Goal: Unclear

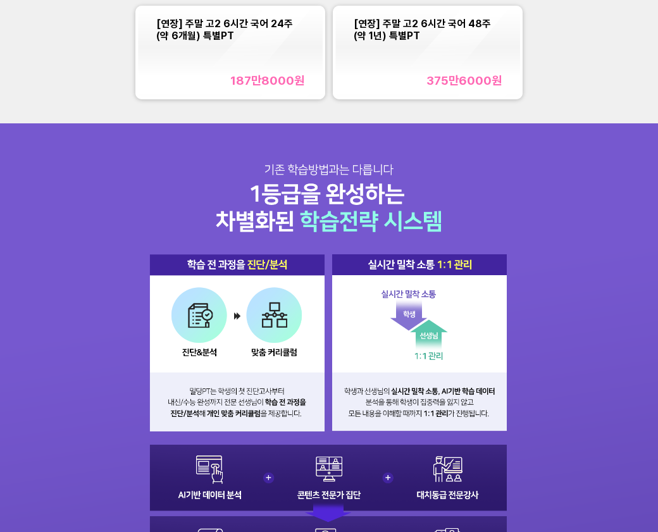
scroll to position [696, 0]
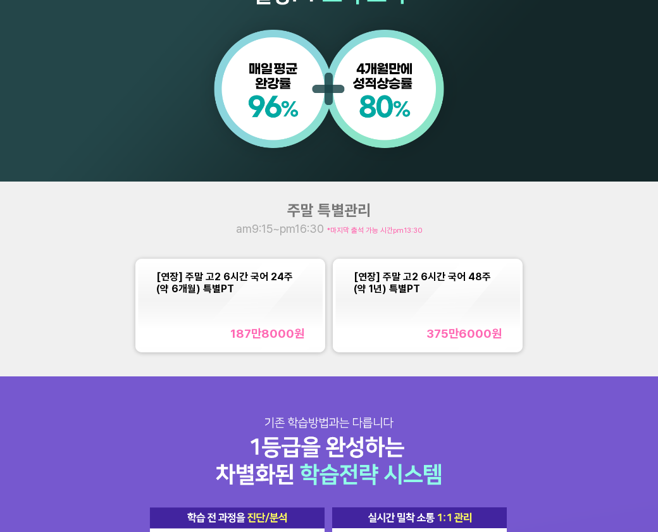
drag, startPoint x: 509, startPoint y: 392, endPoint x: 535, endPoint y: 392, distance: 26.0
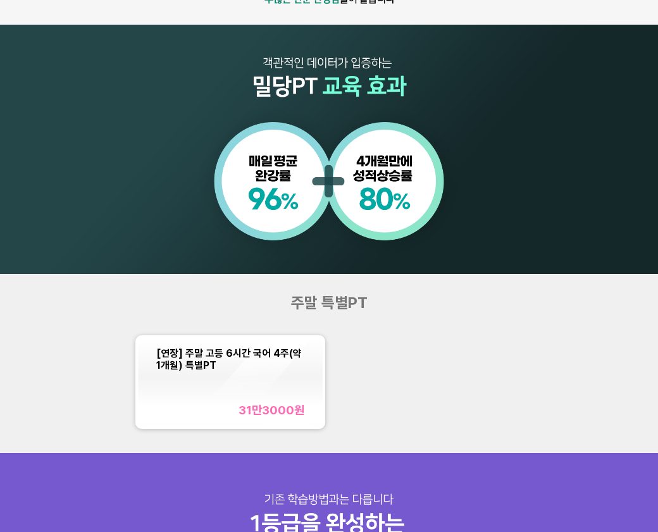
scroll to position [696, 0]
